Goal: Information Seeking & Learning: Learn about a topic

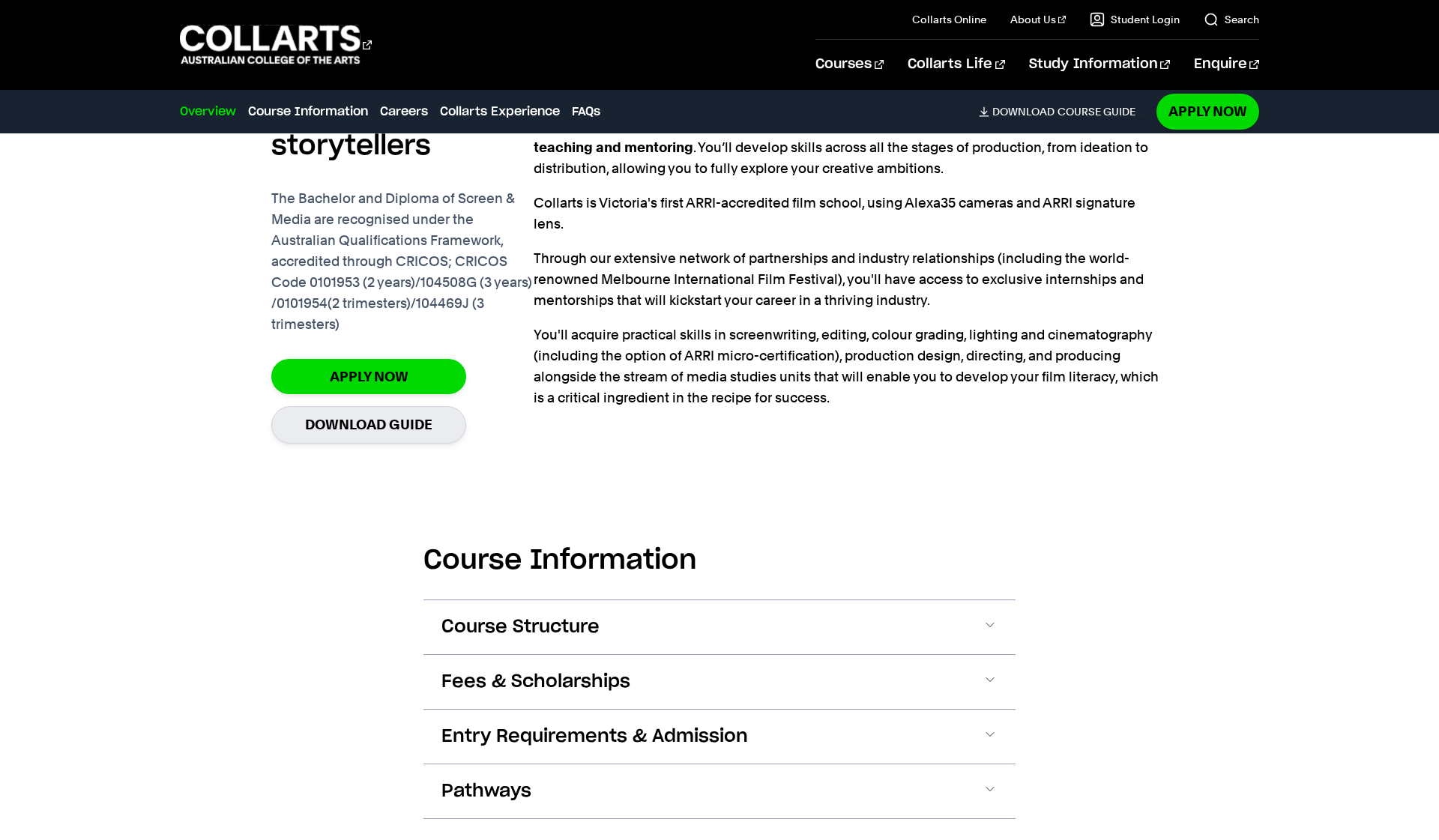
scroll to position [1100, 1]
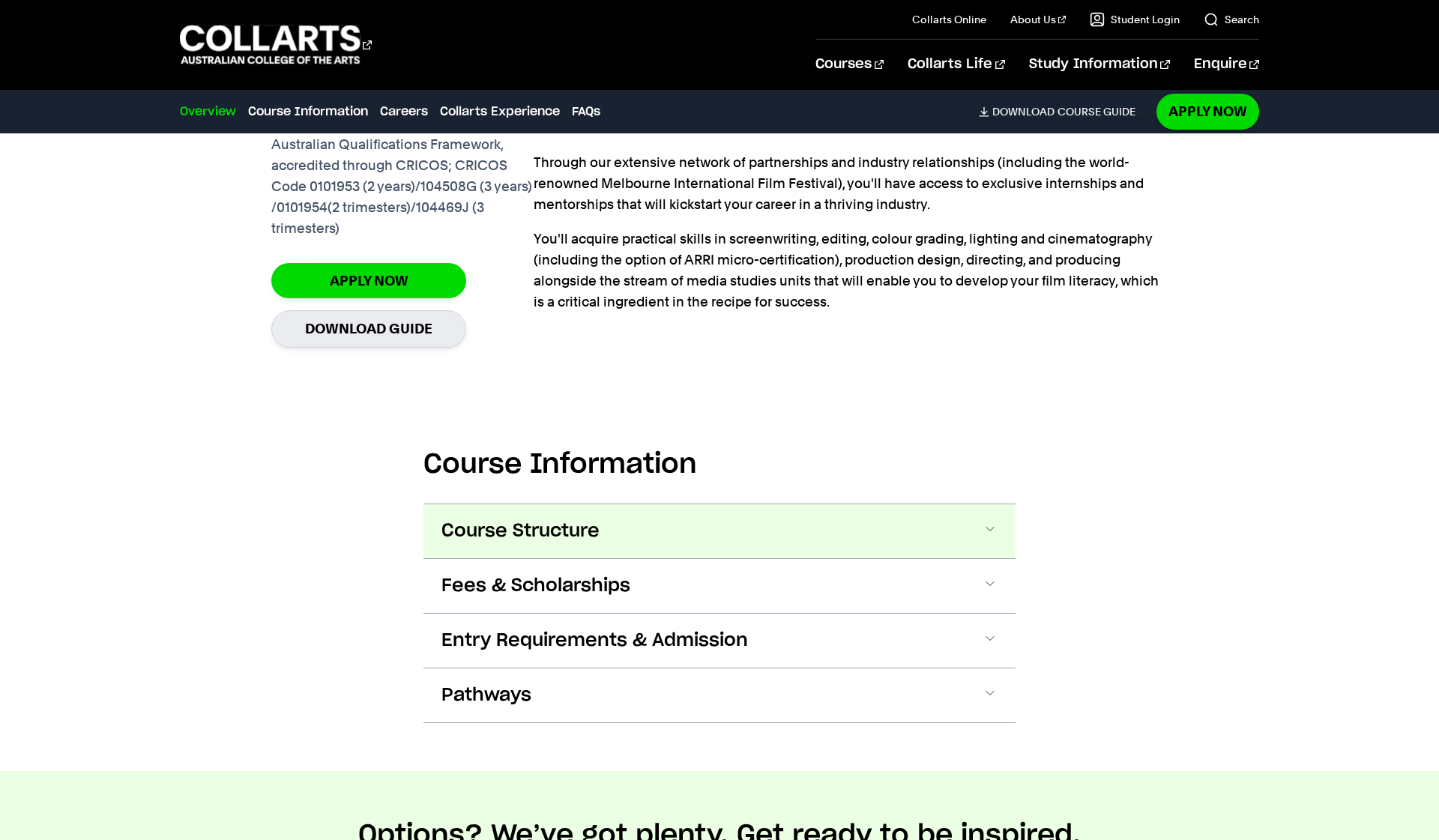
click at [476, 527] on span "Course Structure" at bounding box center [521, 531] width 158 height 24
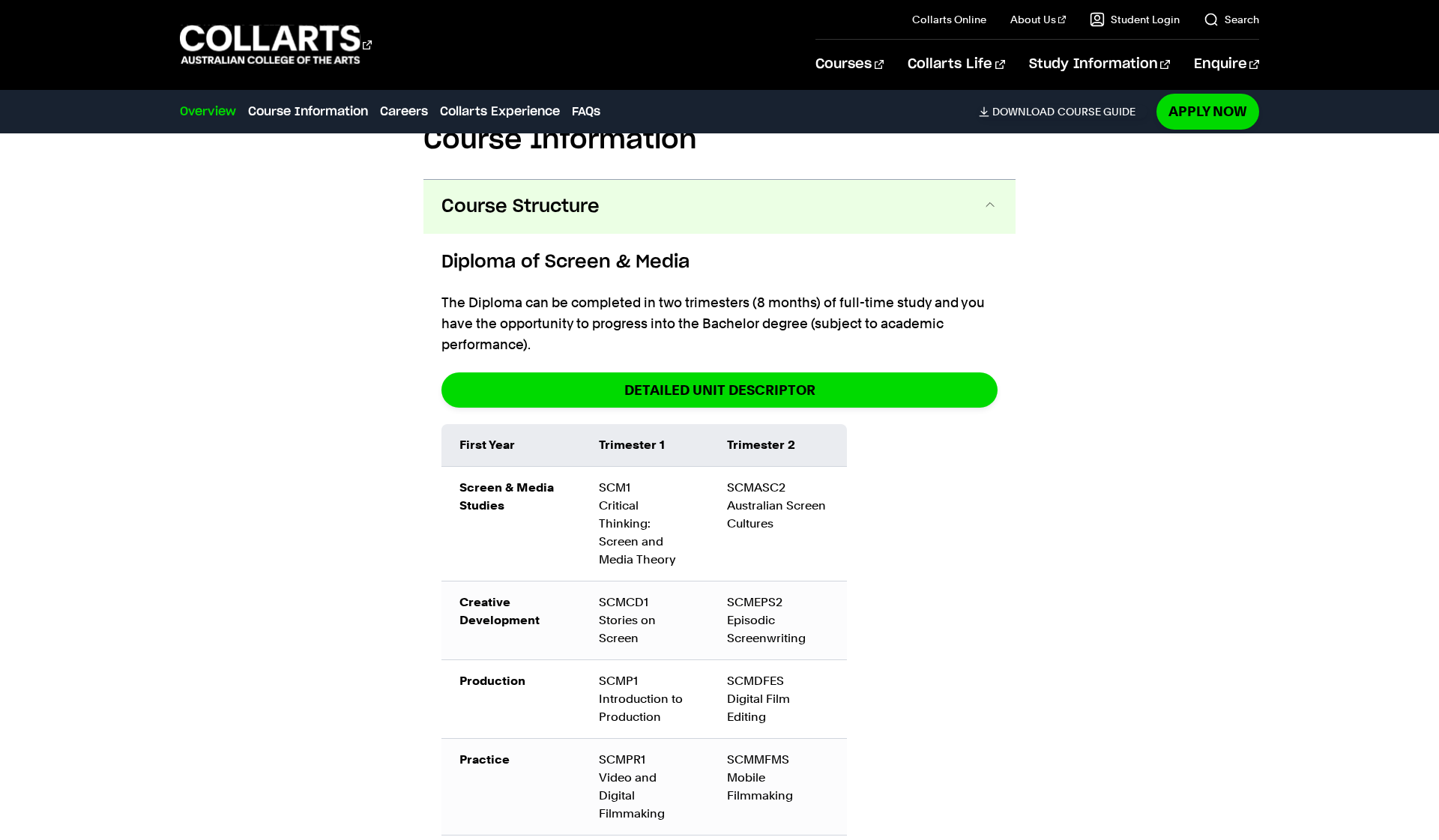
scroll to position [1507, 0]
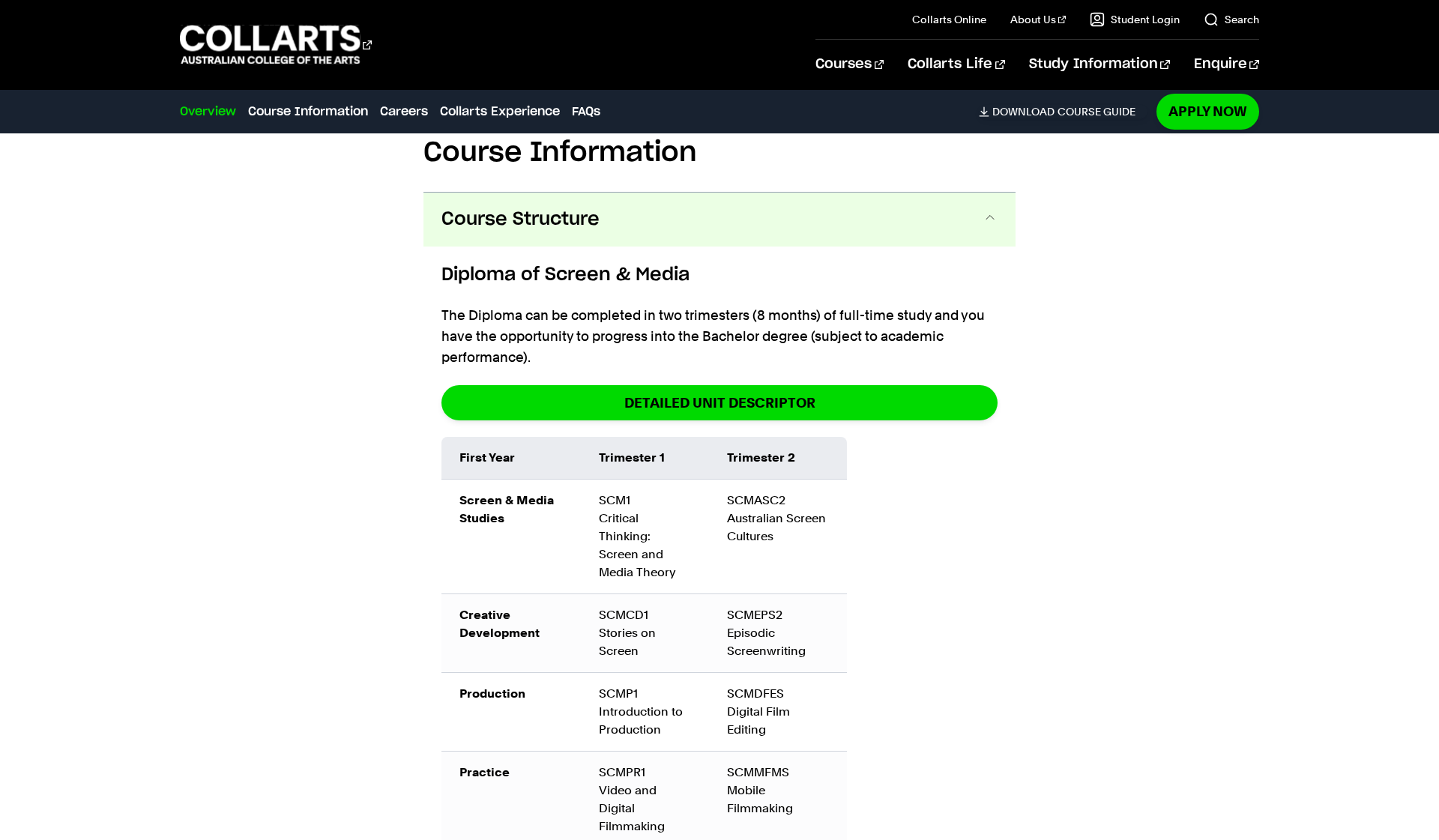
click at [517, 230] on span "Course Structure" at bounding box center [521, 219] width 158 height 24
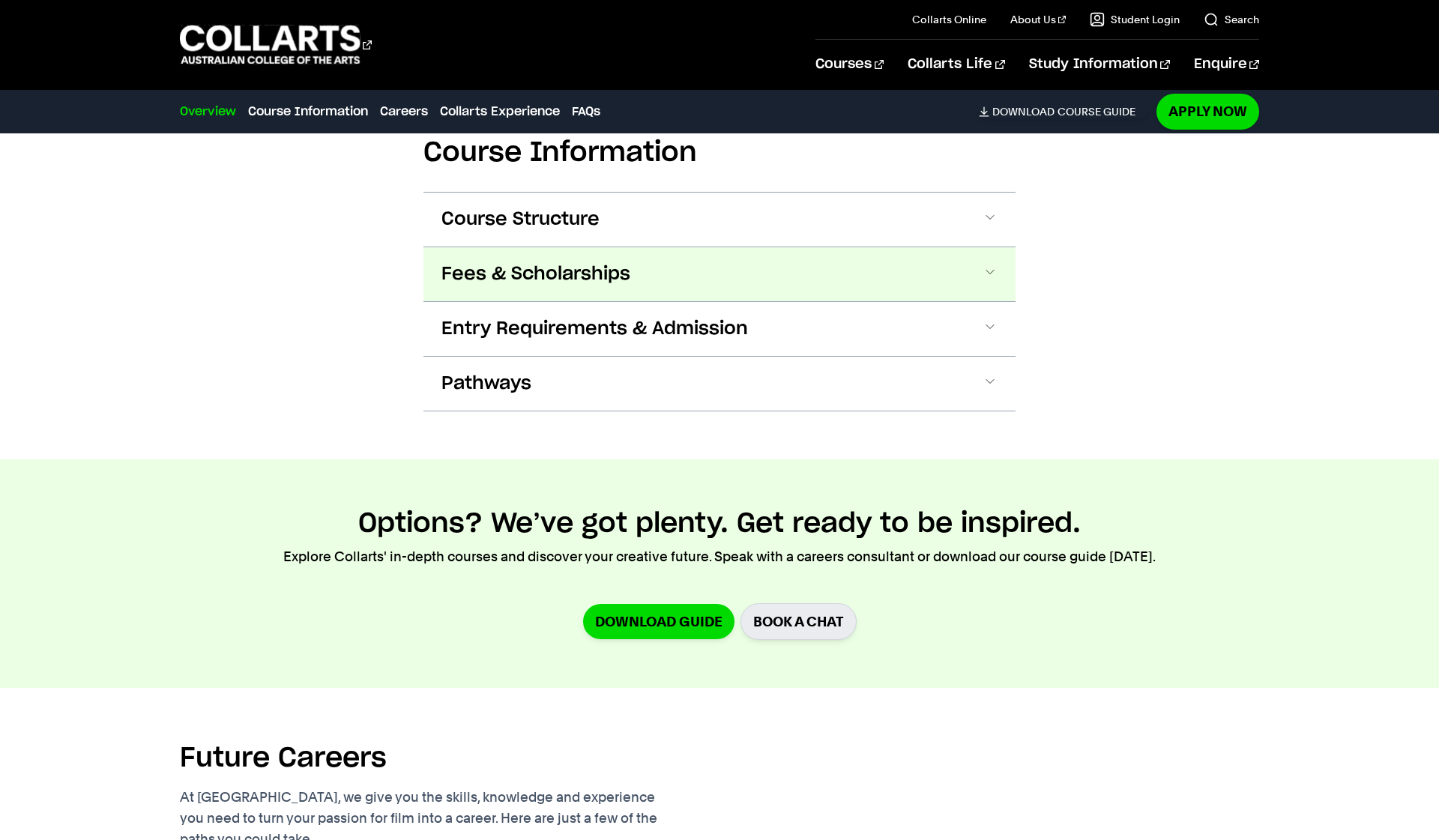
click at [515, 276] on span "Fees & Scholarships" at bounding box center [536, 274] width 189 height 24
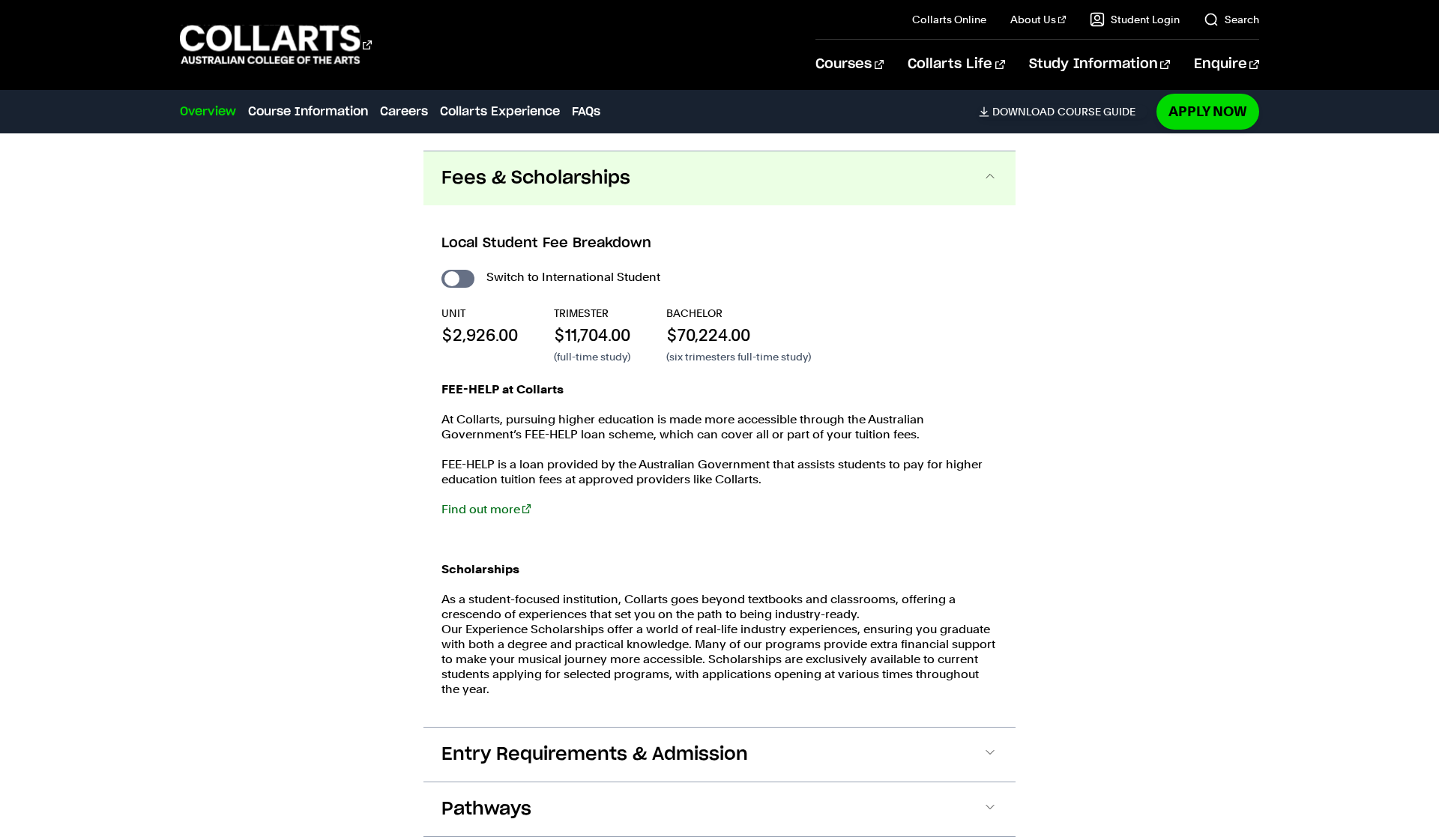
scroll to position [1618, 0]
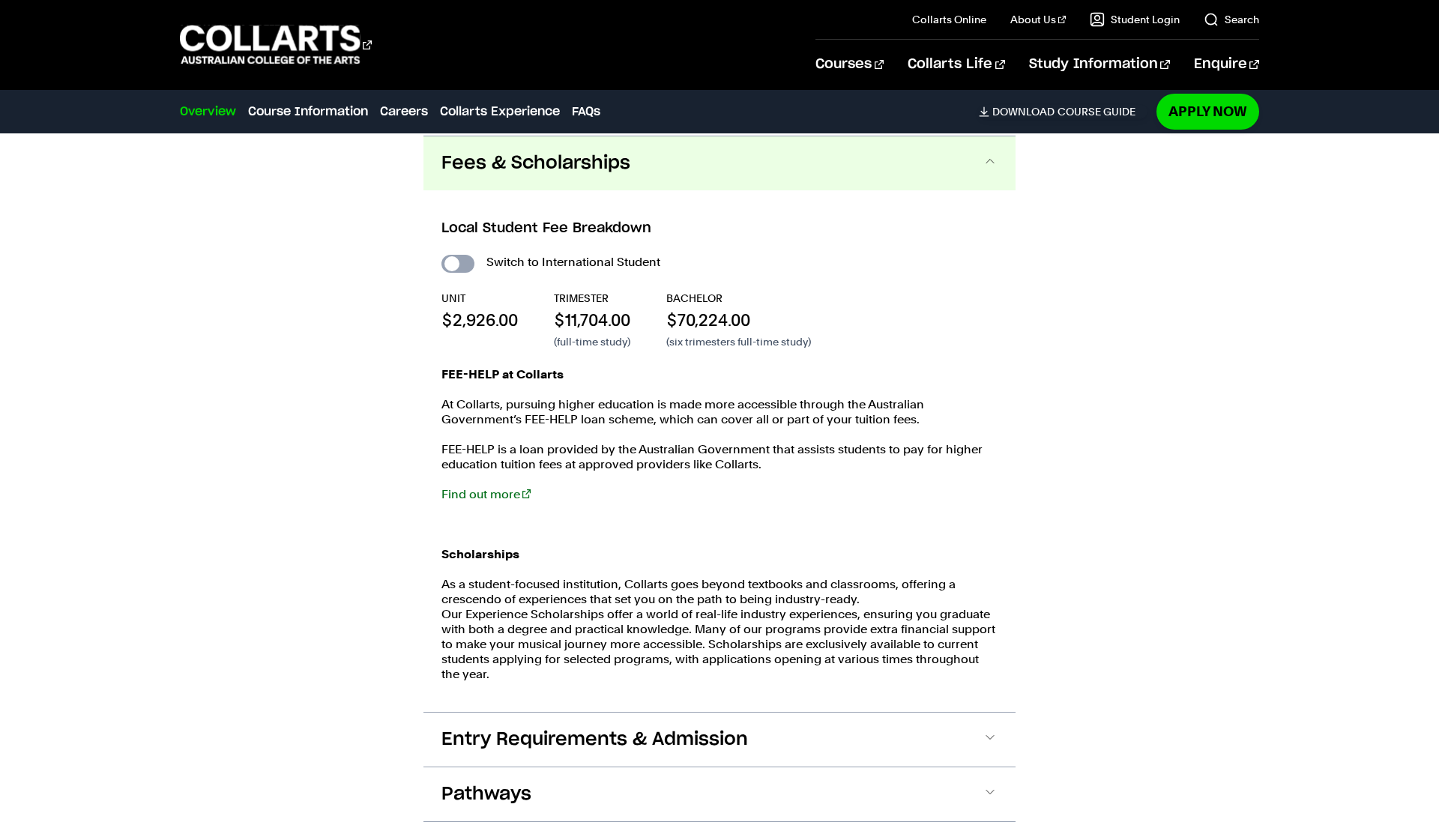
click at [456, 258] on input "International Student" at bounding box center [458, 264] width 33 height 18
checkbox input "true"
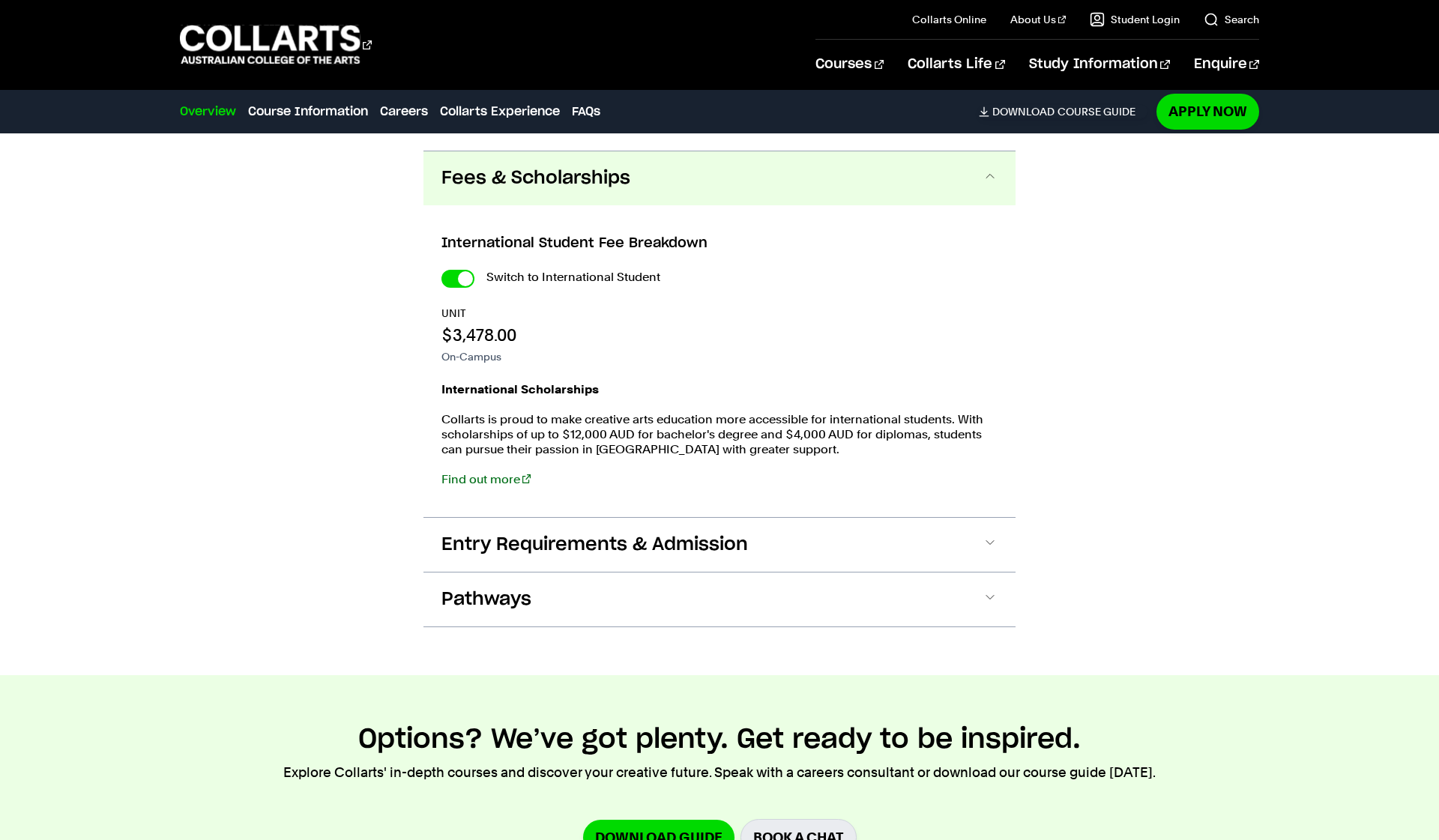
click at [456, 258] on div "International Student Fee Breakdown Switch to International Student UNIT $3,478…" at bounding box center [720, 361] width 592 height 312
click at [456, 285] on input "International Student" at bounding box center [458, 279] width 33 height 18
checkbox input "false"
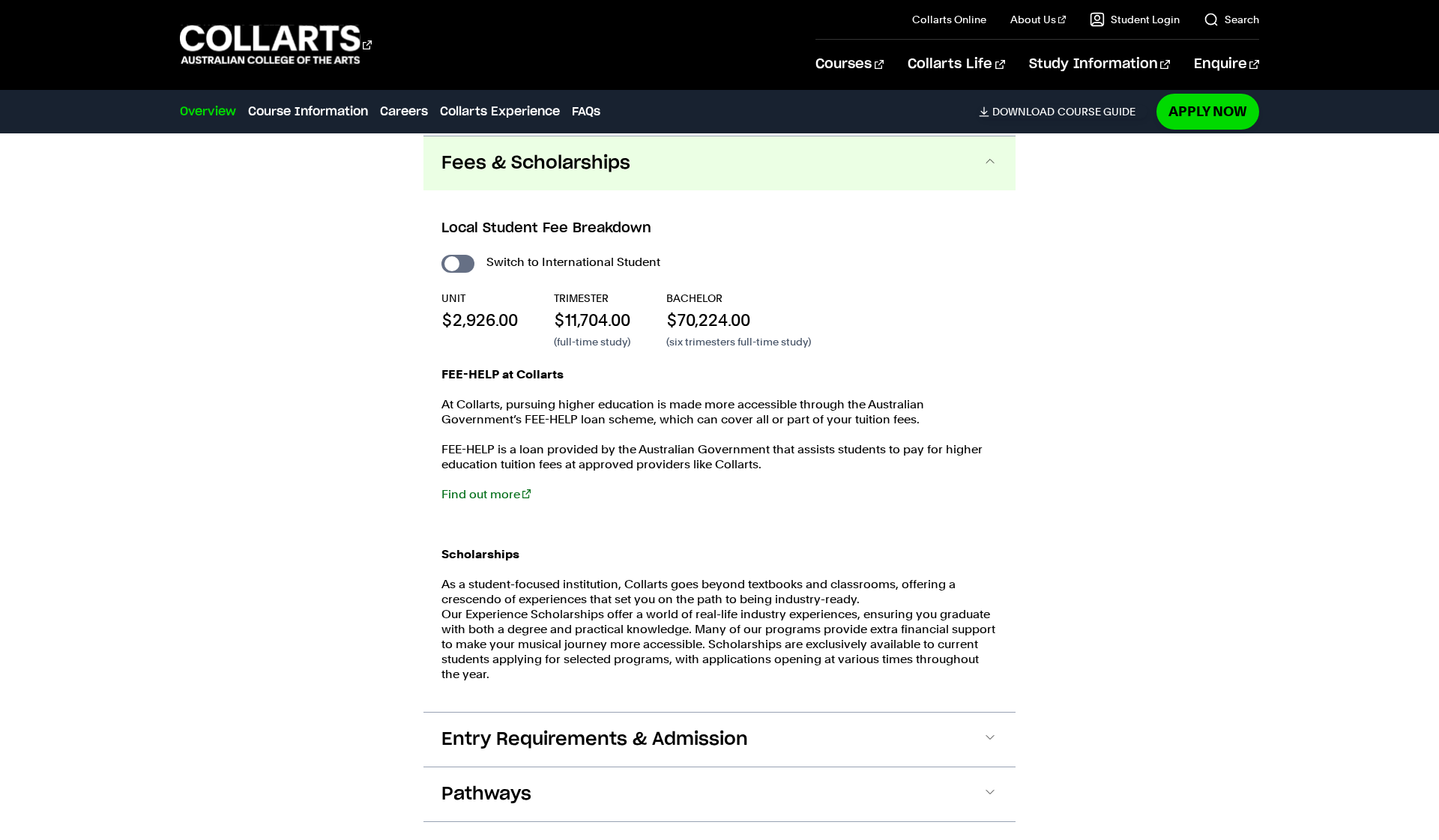
click at [505, 169] on span "Fees & Scholarships" at bounding box center [536, 163] width 189 height 24
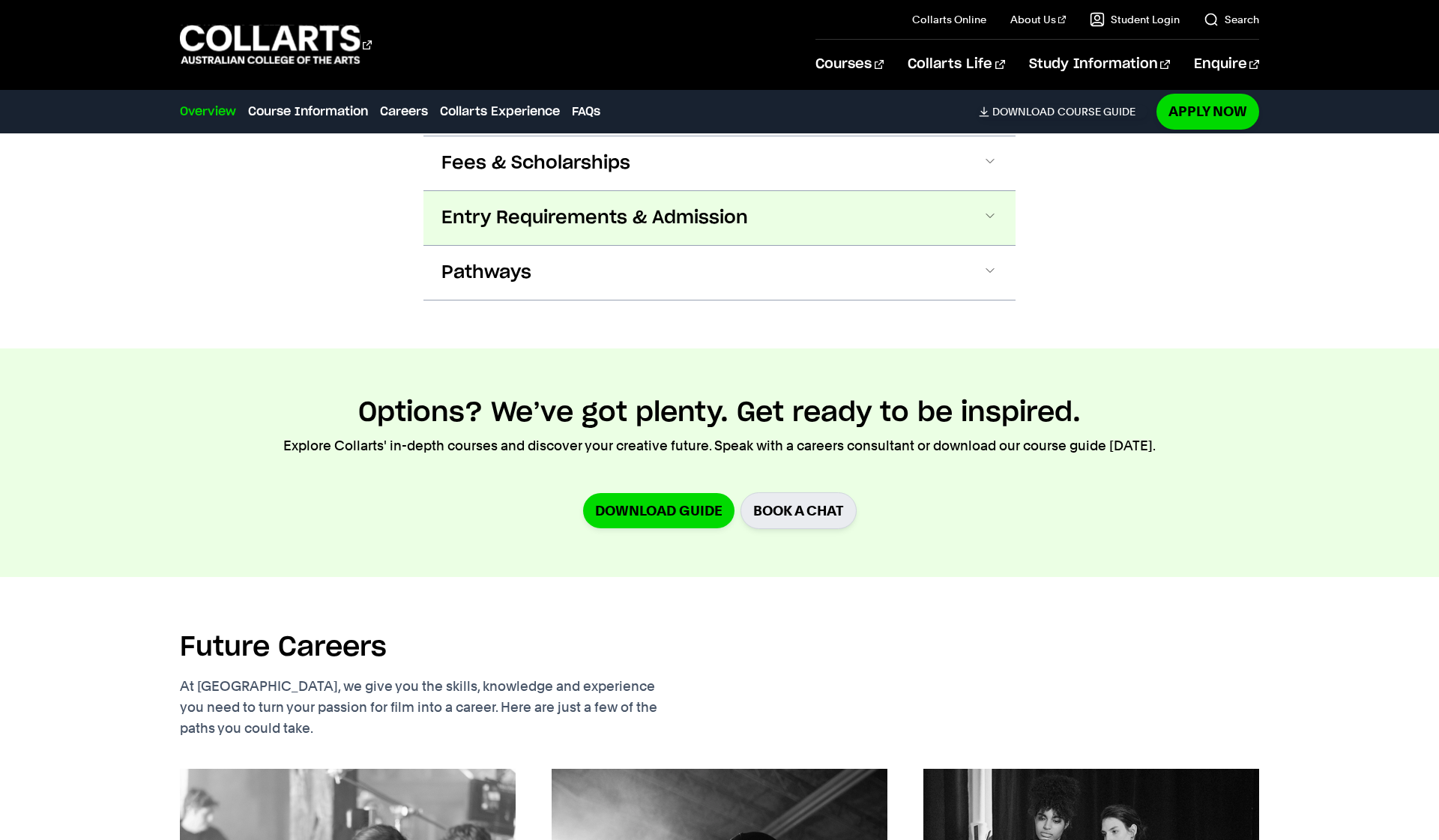
click at [546, 194] on button "Entry Requirements & Admission" at bounding box center [720, 218] width 592 height 54
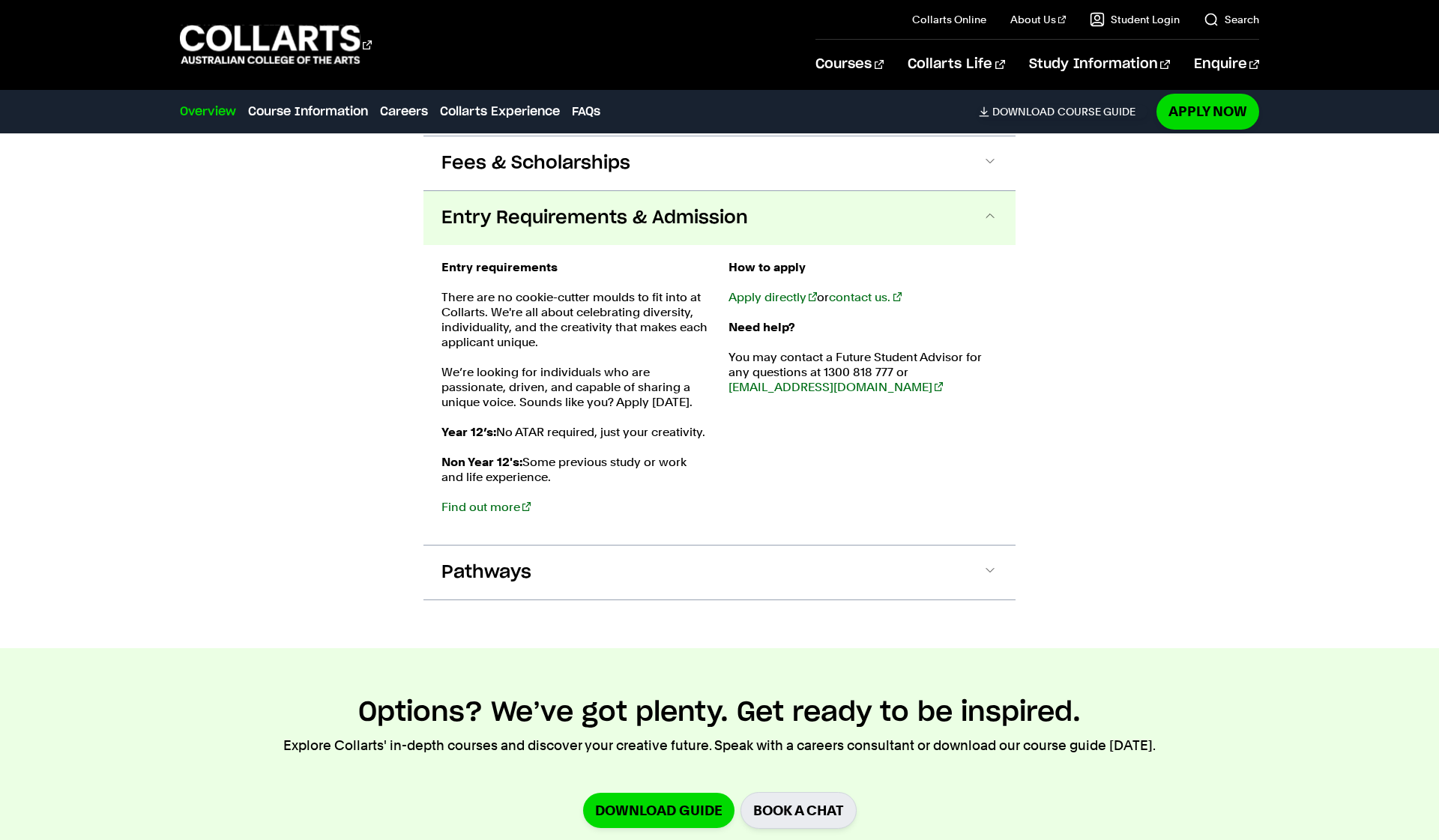
scroll to position [1673, 0]
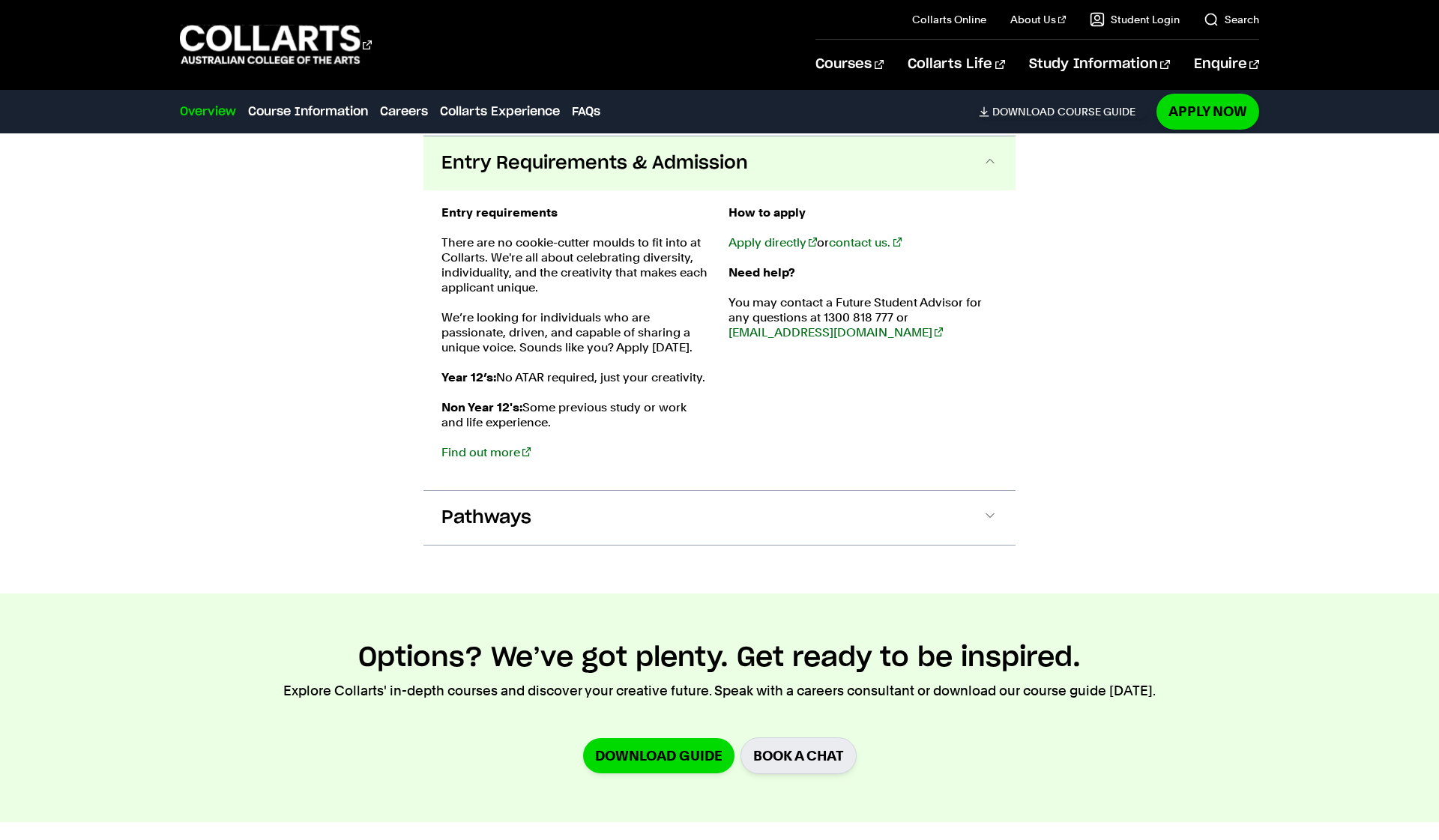
click at [551, 176] on button "Entry Requirements & Admission" at bounding box center [720, 164] width 592 height 54
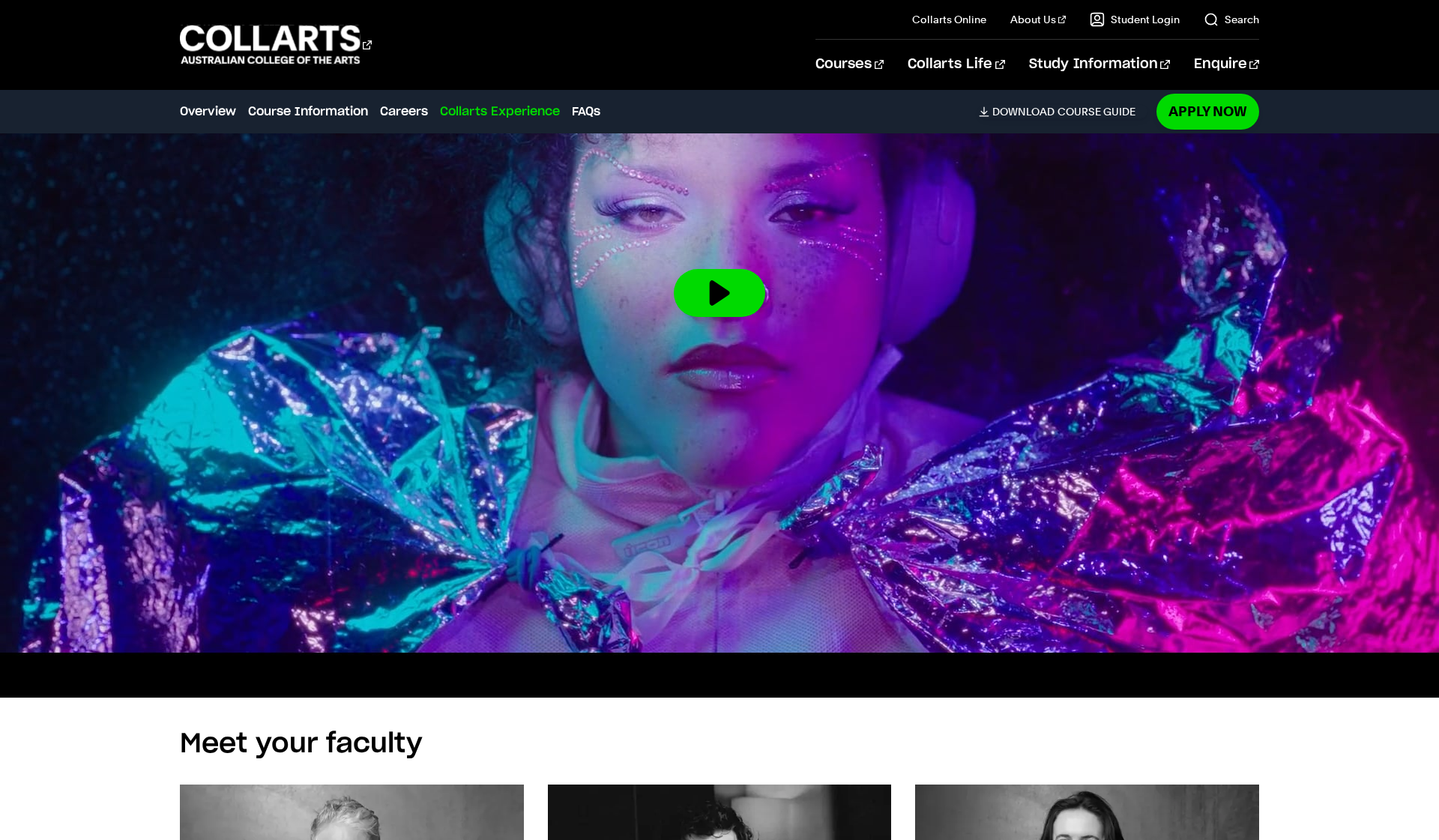
scroll to position [4081, 0]
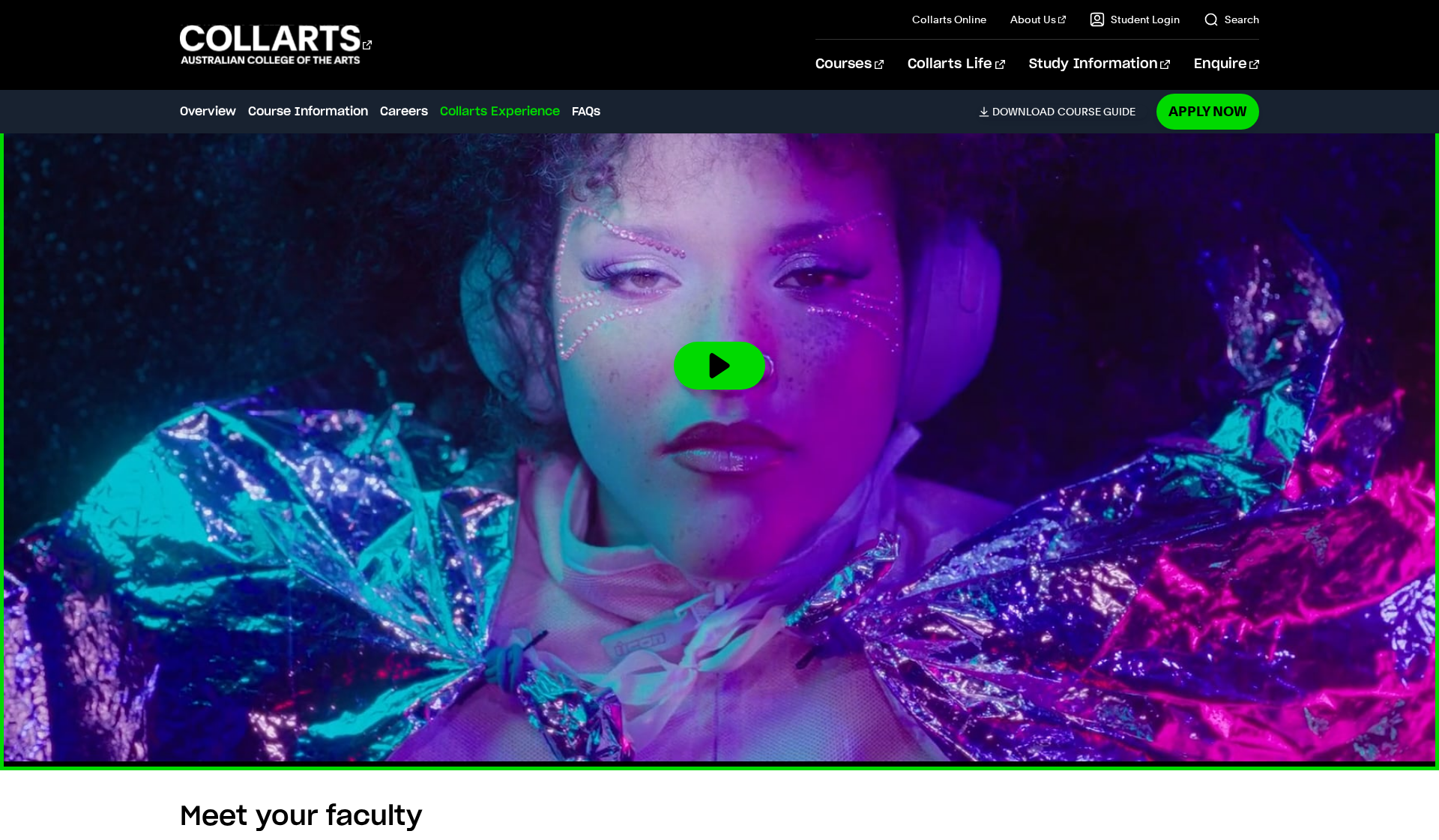
click at [737, 382] on button at bounding box center [719, 365] width 91 height 48
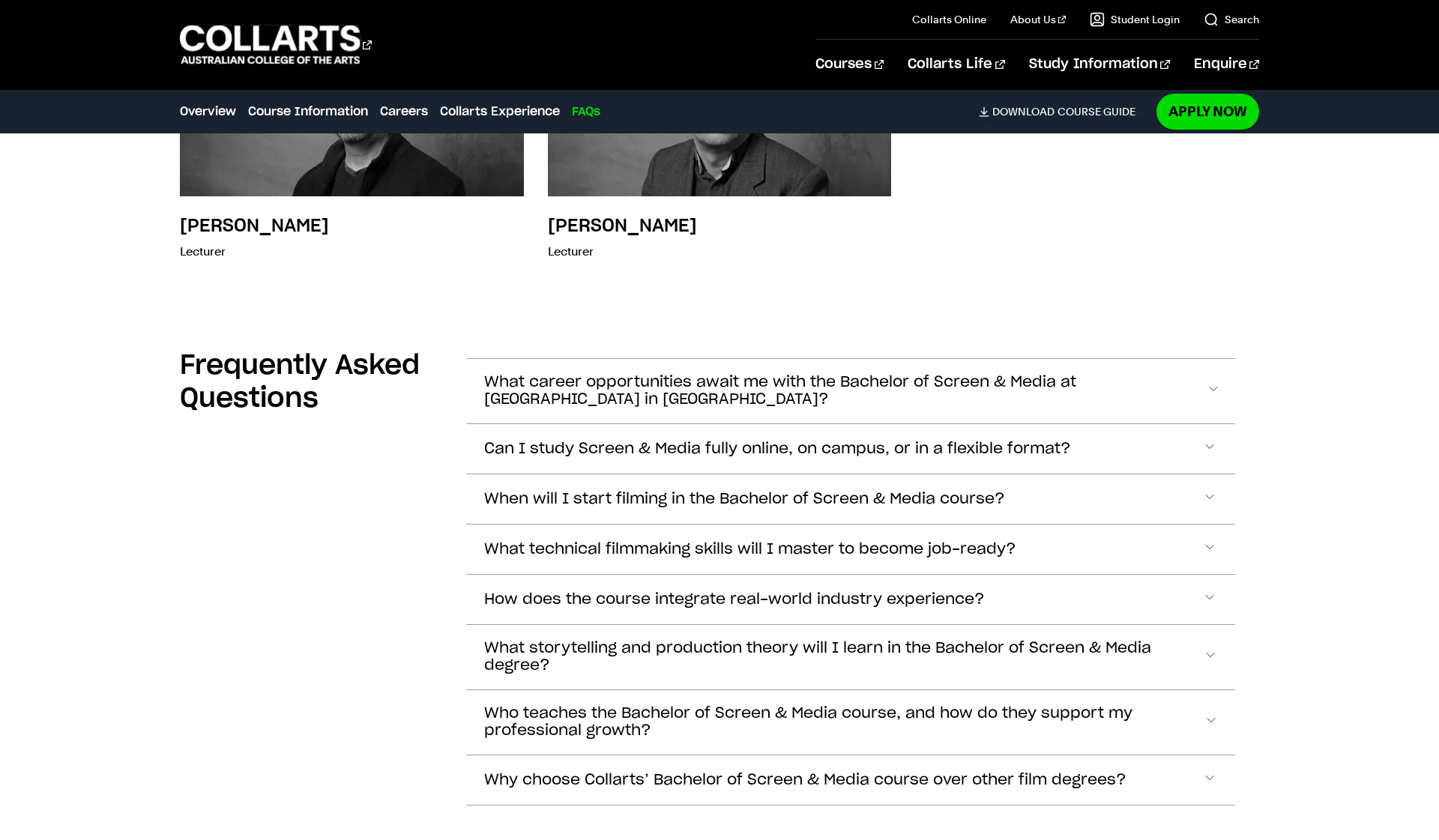
scroll to position [5233, 0]
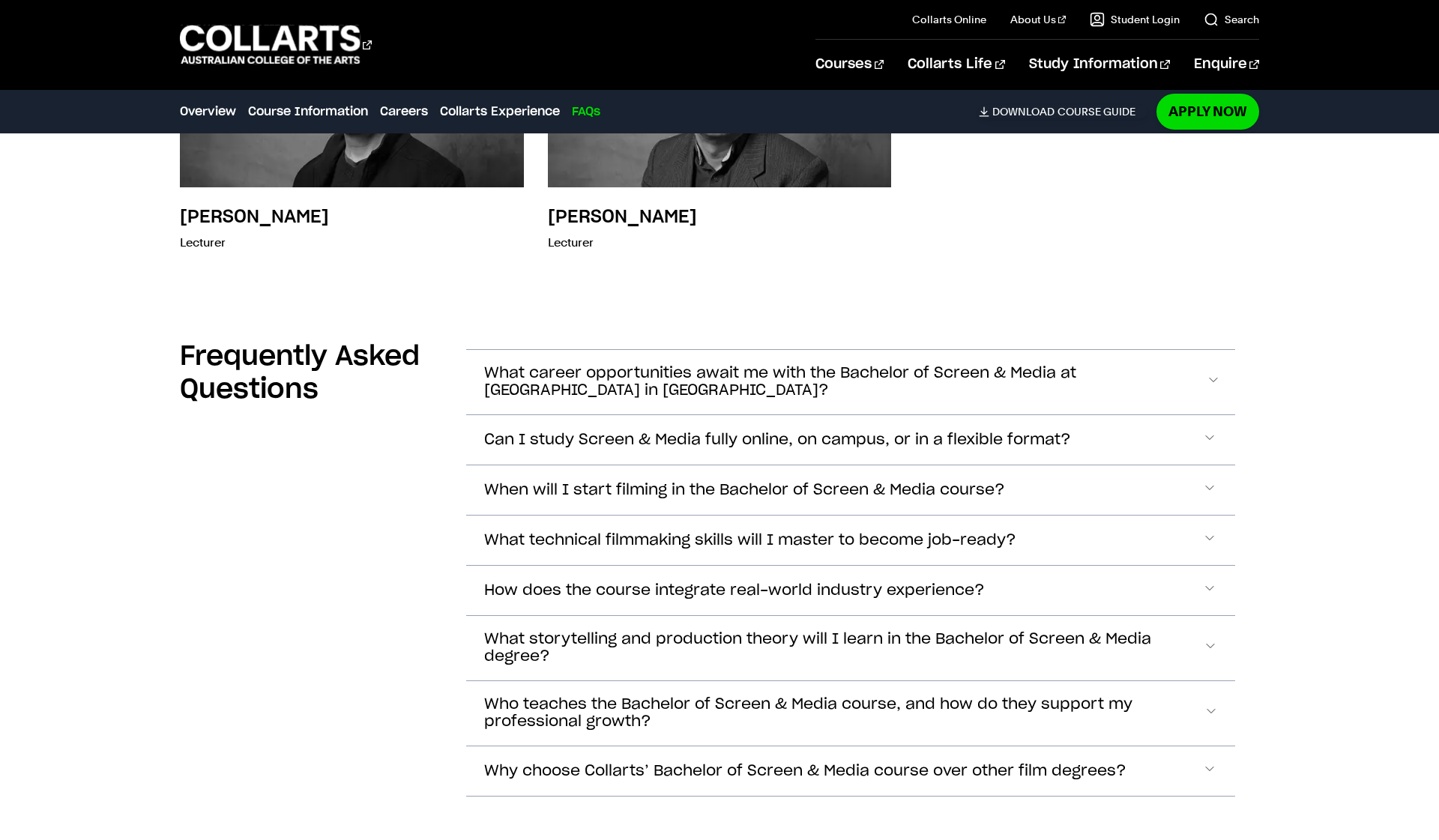
scroll to position [5256, 0]
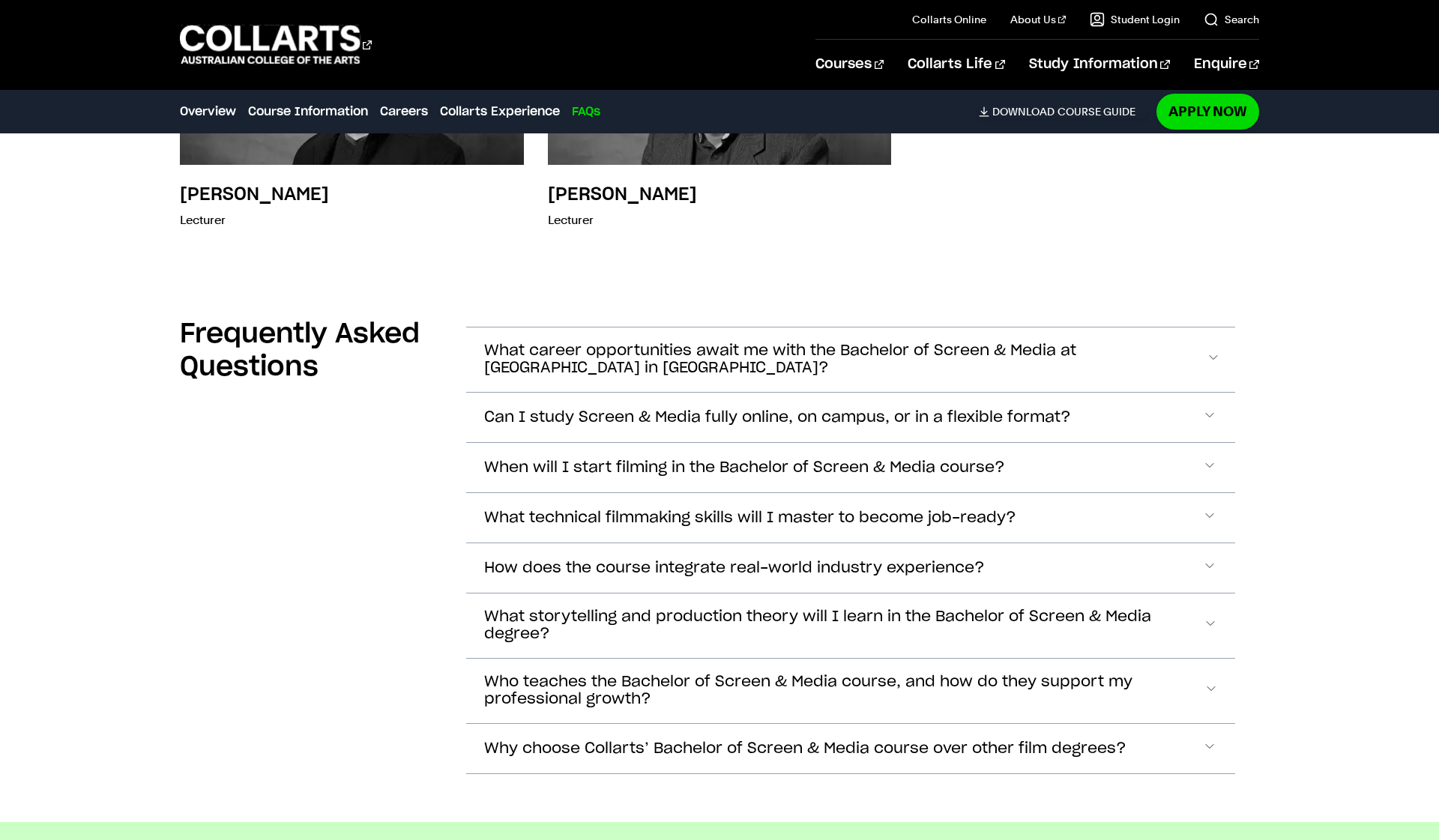
scroll to position [1618, 0]
